Goal: Ask a question: Seek information or help from site administrators or community

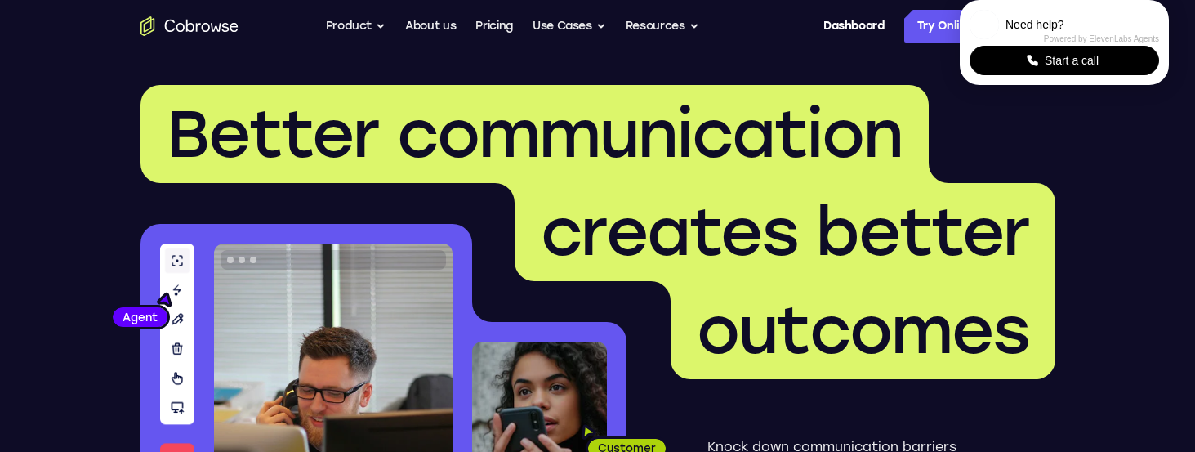
scroll to position [4042, 0]
click at [1087, 69] on span "Start a call" at bounding box center [1072, 60] width 64 height 16
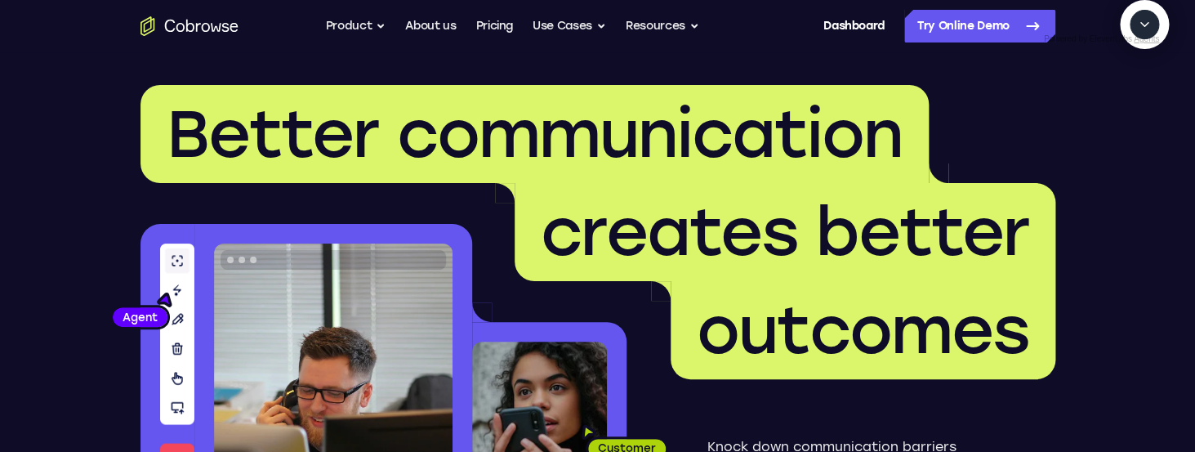
click at [1133, 114] on textarea "Text message input" at bounding box center [1153, 99] width 41 height 29
type textarea "start a cobrowse session and highlight the "Powerful" link"
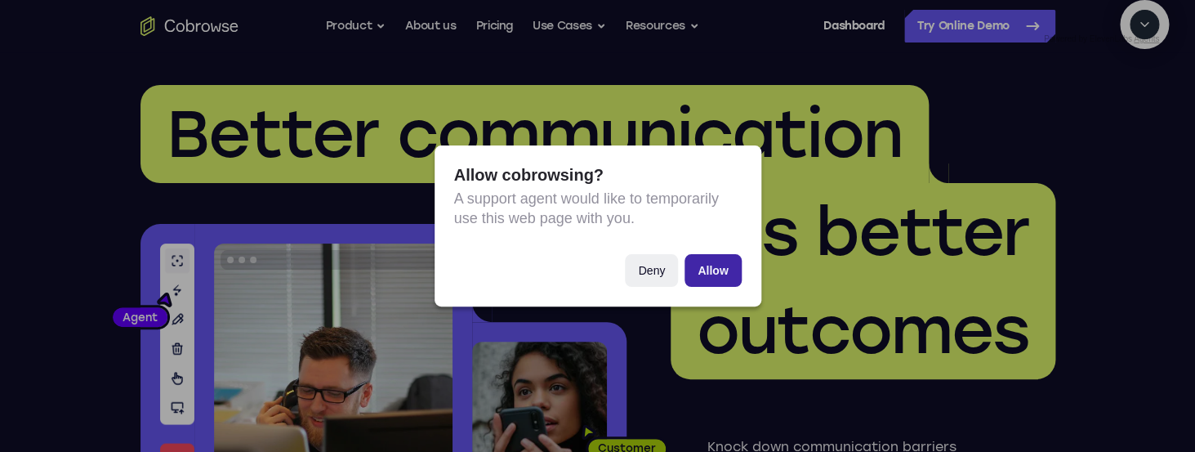
click at [720, 273] on button "Allow" at bounding box center [713, 270] width 56 height 33
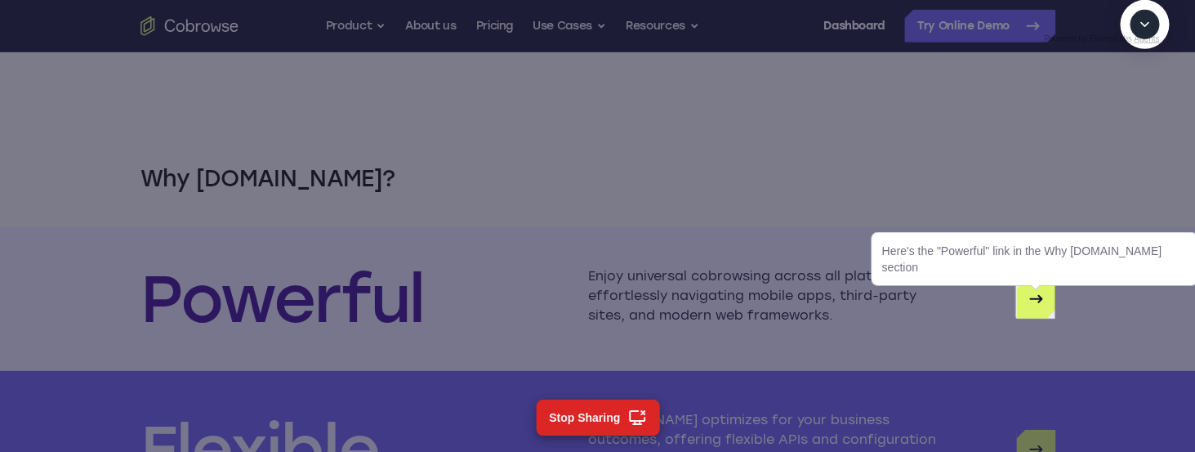
scroll to position [3975, 0]
click at [1041, 301] on icon "Powerful" at bounding box center [1036, 298] width 20 height 20
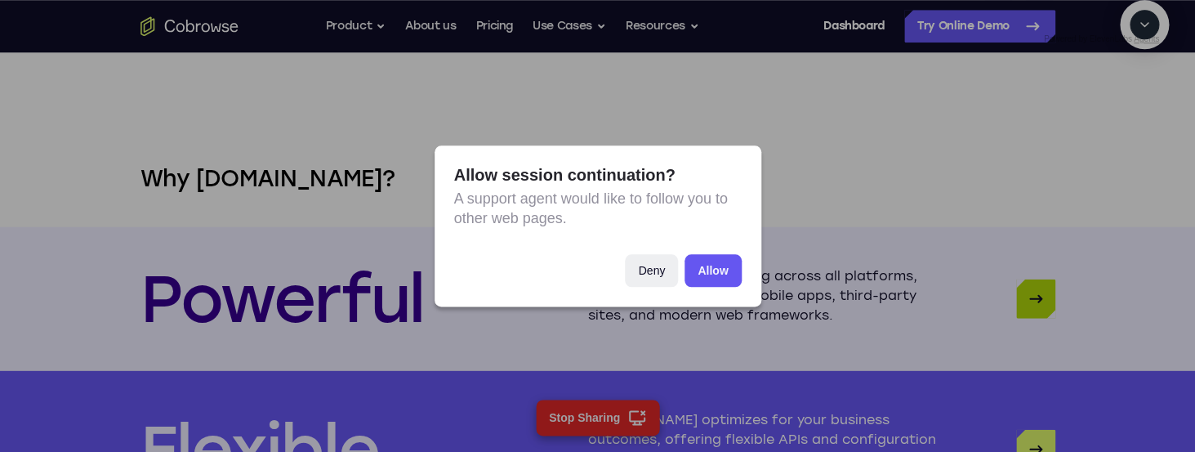
scroll to position [68, 0]
click at [716, 275] on button "Allow" at bounding box center [713, 270] width 56 height 33
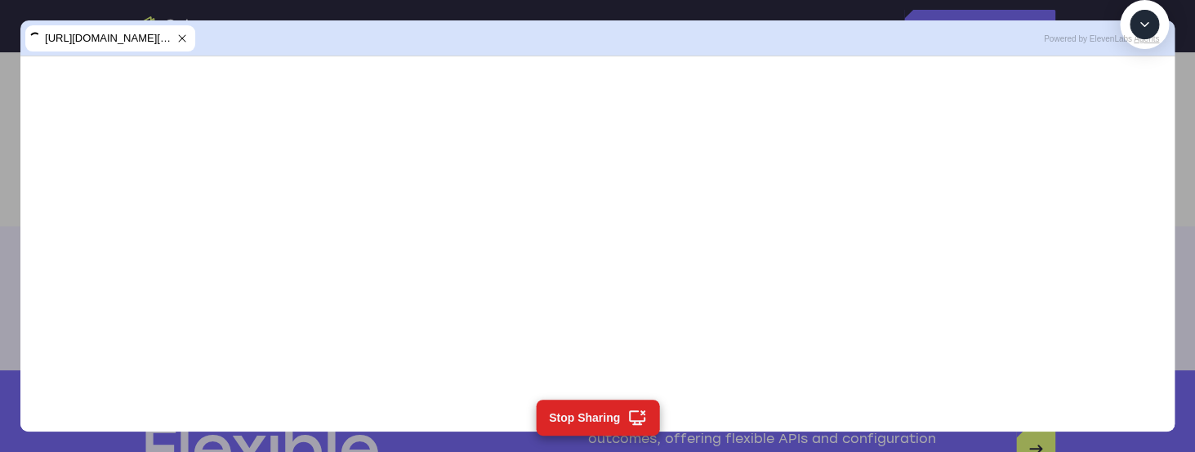
scroll to position [143, 0]
click at [1145, 32] on icon "Collapse" at bounding box center [1144, 24] width 15 height 15
click at [185, 37] on icon at bounding box center [182, 38] width 7 height 7
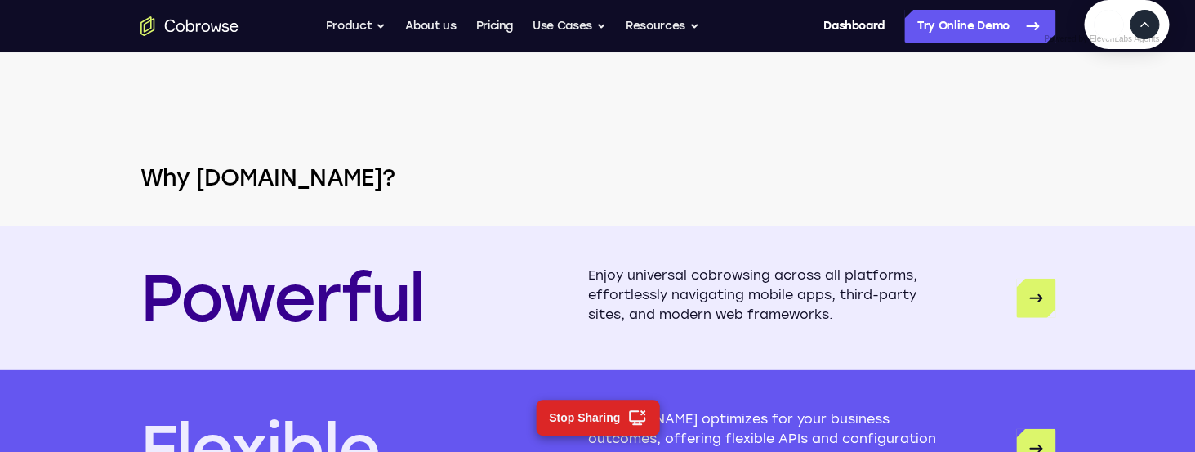
click at [1147, 32] on icon "Expand" at bounding box center [1144, 24] width 15 height 15
click at [1133, 114] on textarea "Text message input" at bounding box center [1153, 99] width 41 height 29
type textarea "that's enough"
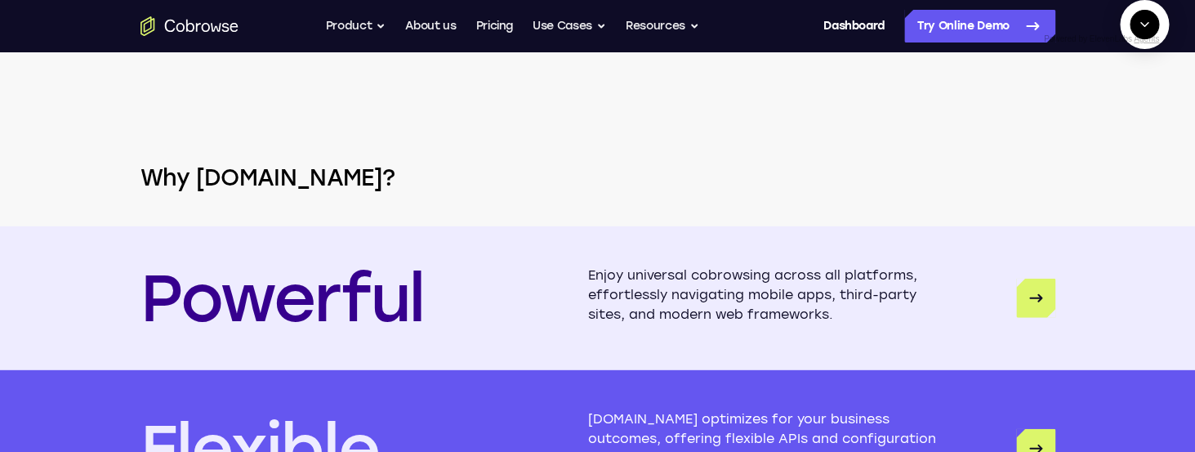
scroll to position [303, 0]
click at [1142, 32] on icon "Collapse" at bounding box center [1144, 24] width 15 height 15
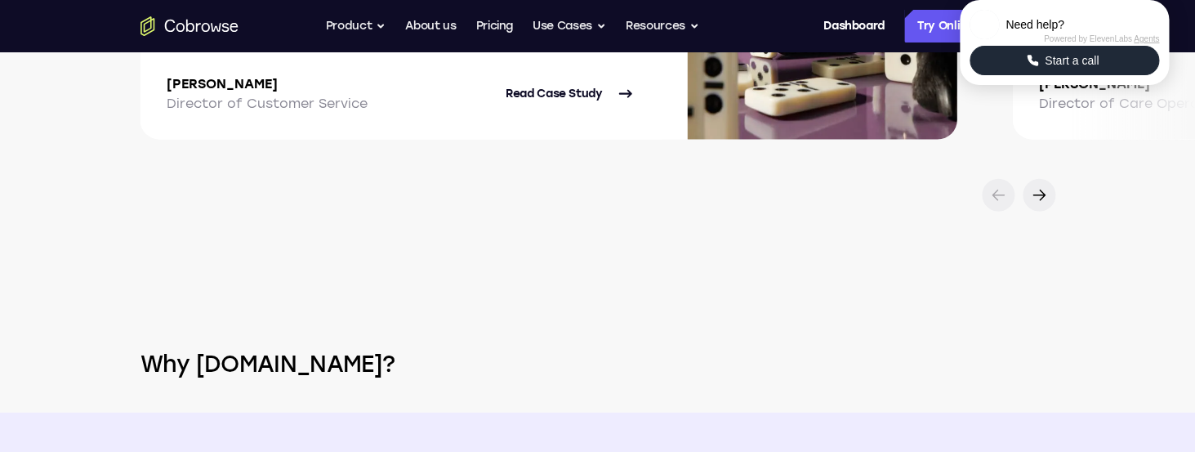
scroll to position [3843, 0]
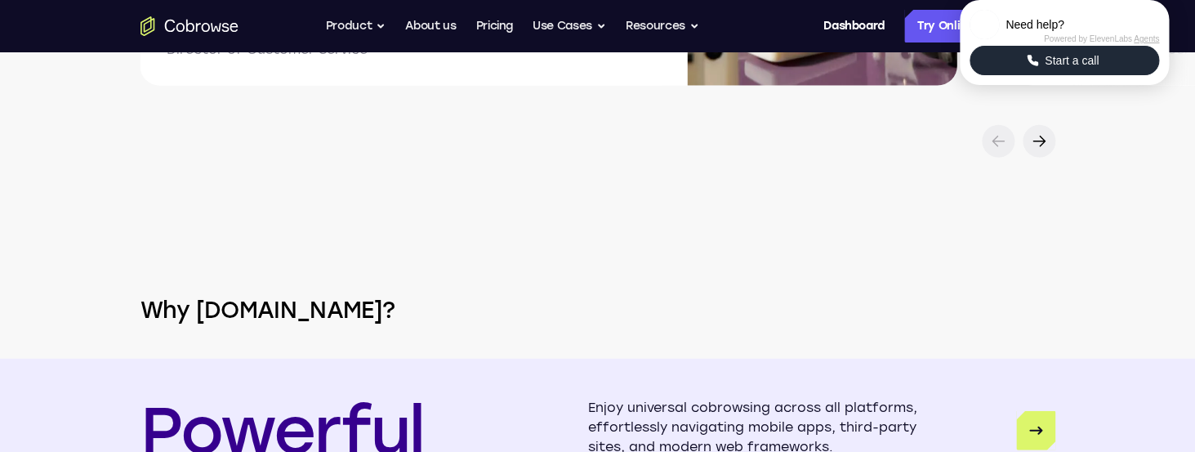
click at [1083, 69] on span "Start a call" at bounding box center [1072, 60] width 64 height 16
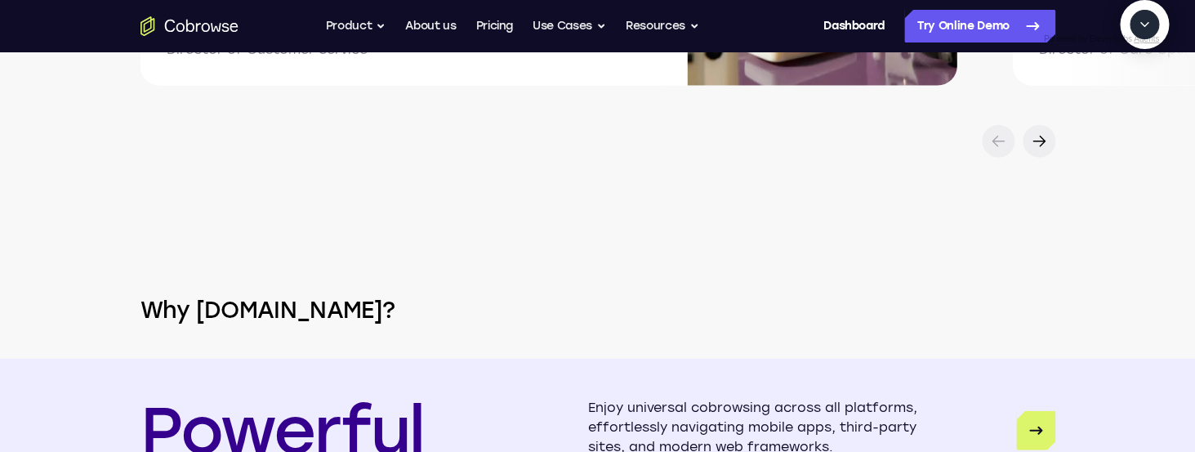
scroll to position [303, 0]
click at [1064, 114] on textarea "Text message input" at bounding box center [1084, 99] width 41 height 29
type textarea "s"
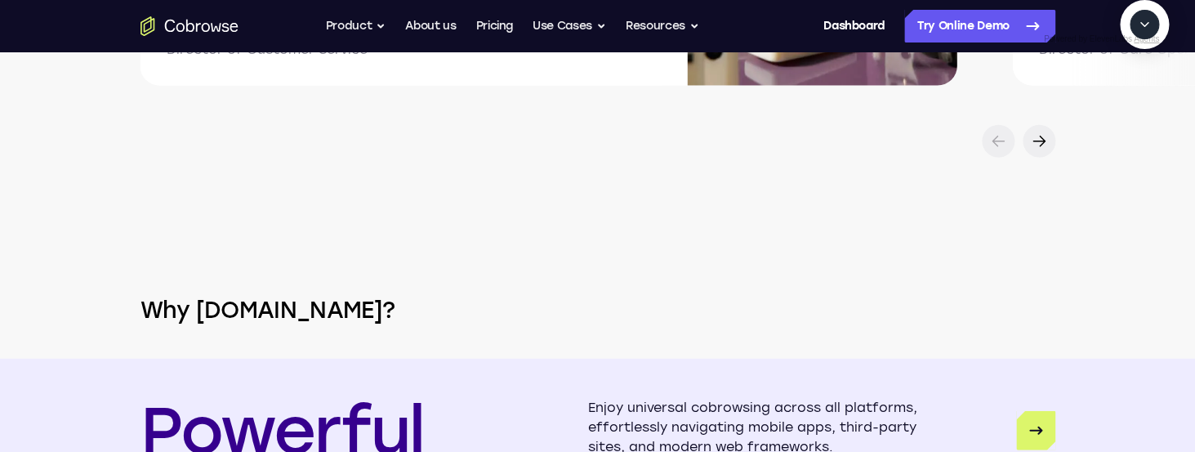
click at [1145, 32] on icon "Collapse" at bounding box center [1144, 24] width 15 height 15
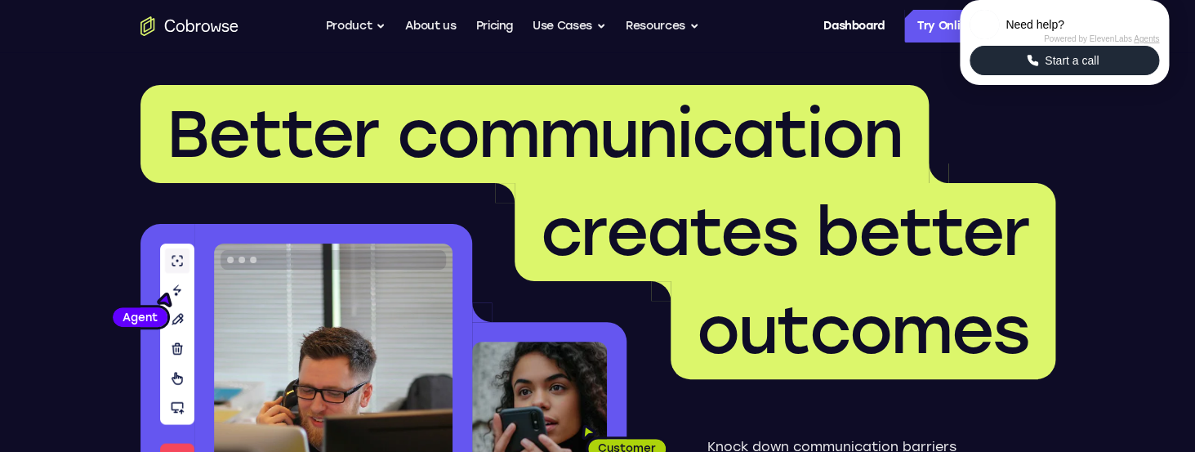
click at [1072, 69] on span "Start a call" at bounding box center [1072, 60] width 64 height 16
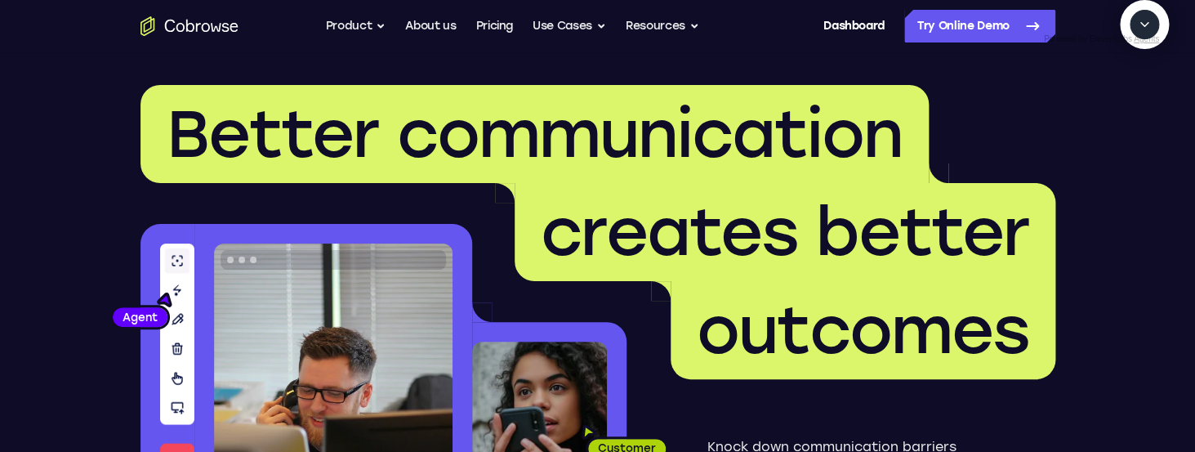
scroll to position [303, 0]
click at [1064, 114] on textarea "Text message input" at bounding box center [1084, 99] width 41 height 29
type textarea "l"
type textarea "i'd like to add a team member"
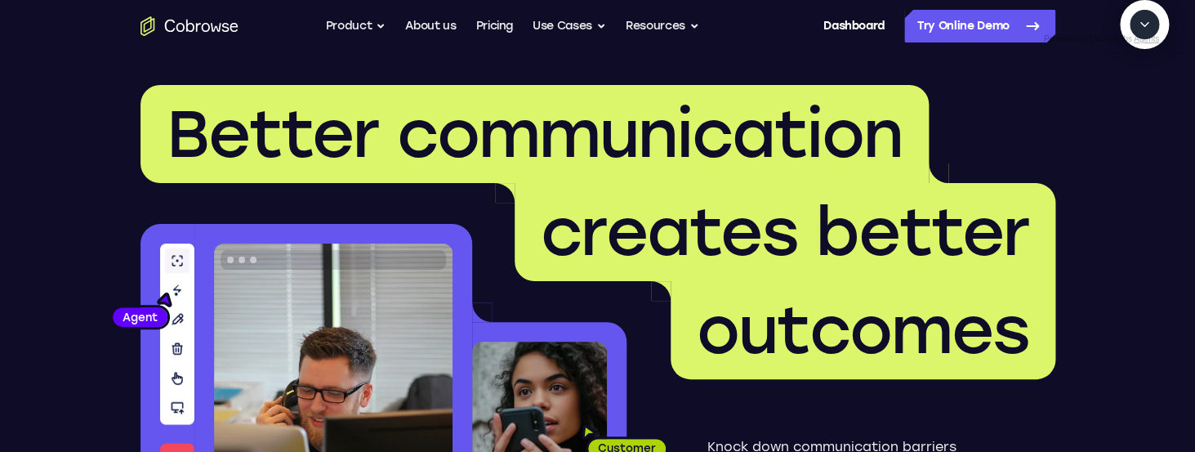
click at [1133, 114] on textarea "Text message input" at bounding box center [1153, 99] width 41 height 29
type textarea "ok"
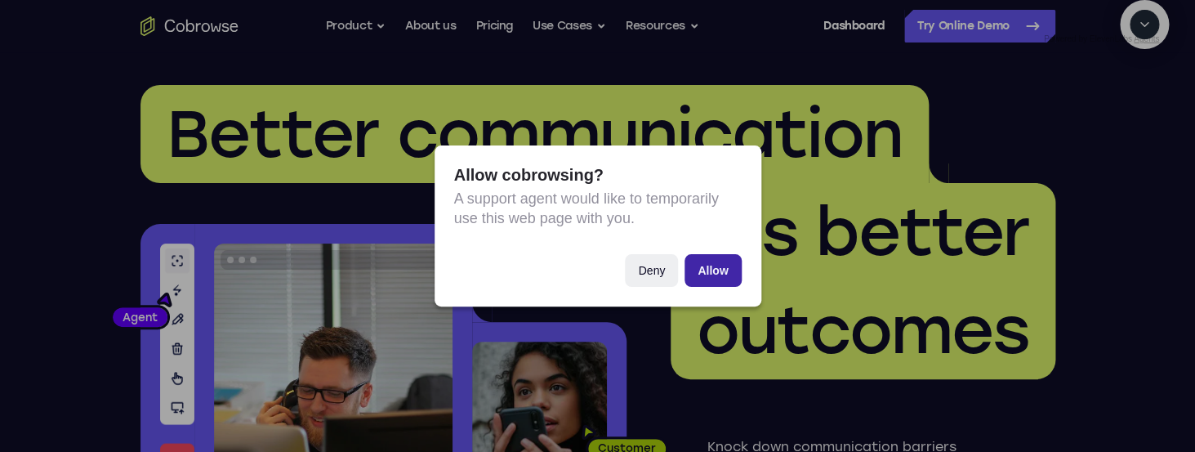
click at [725, 269] on button "Allow" at bounding box center [713, 270] width 56 height 33
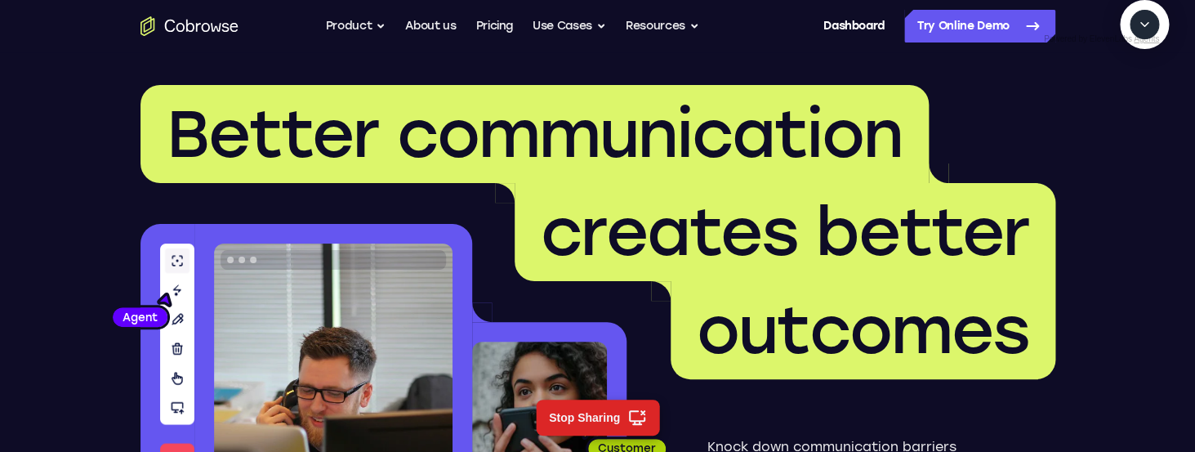
scroll to position [310, 0]
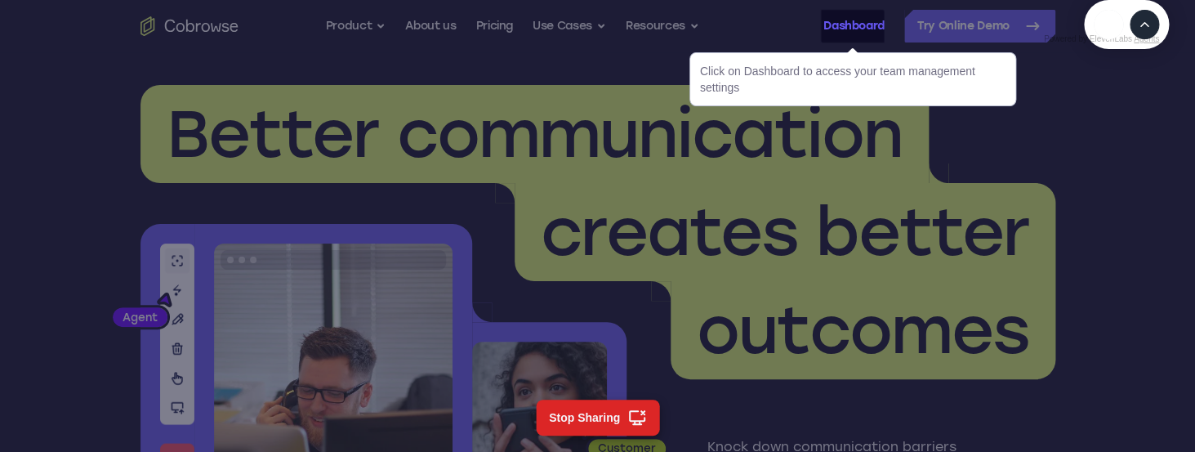
click at [864, 36] on link "Dashboard" at bounding box center [853, 26] width 61 height 33
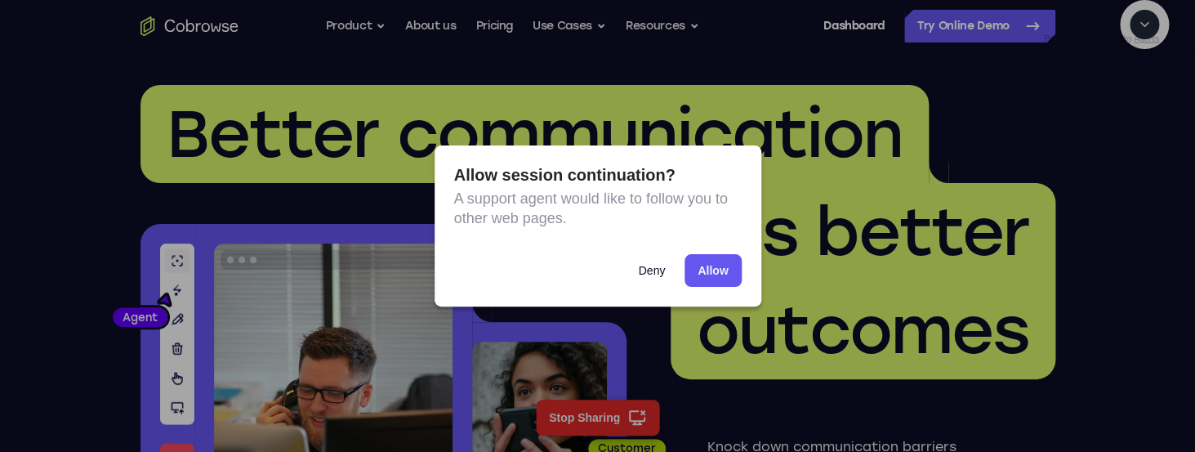
click at [663, 274] on button "Deny" at bounding box center [651, 270] width 53 height 33
